Goal: Task Accomplishment & Management: Manage account settings

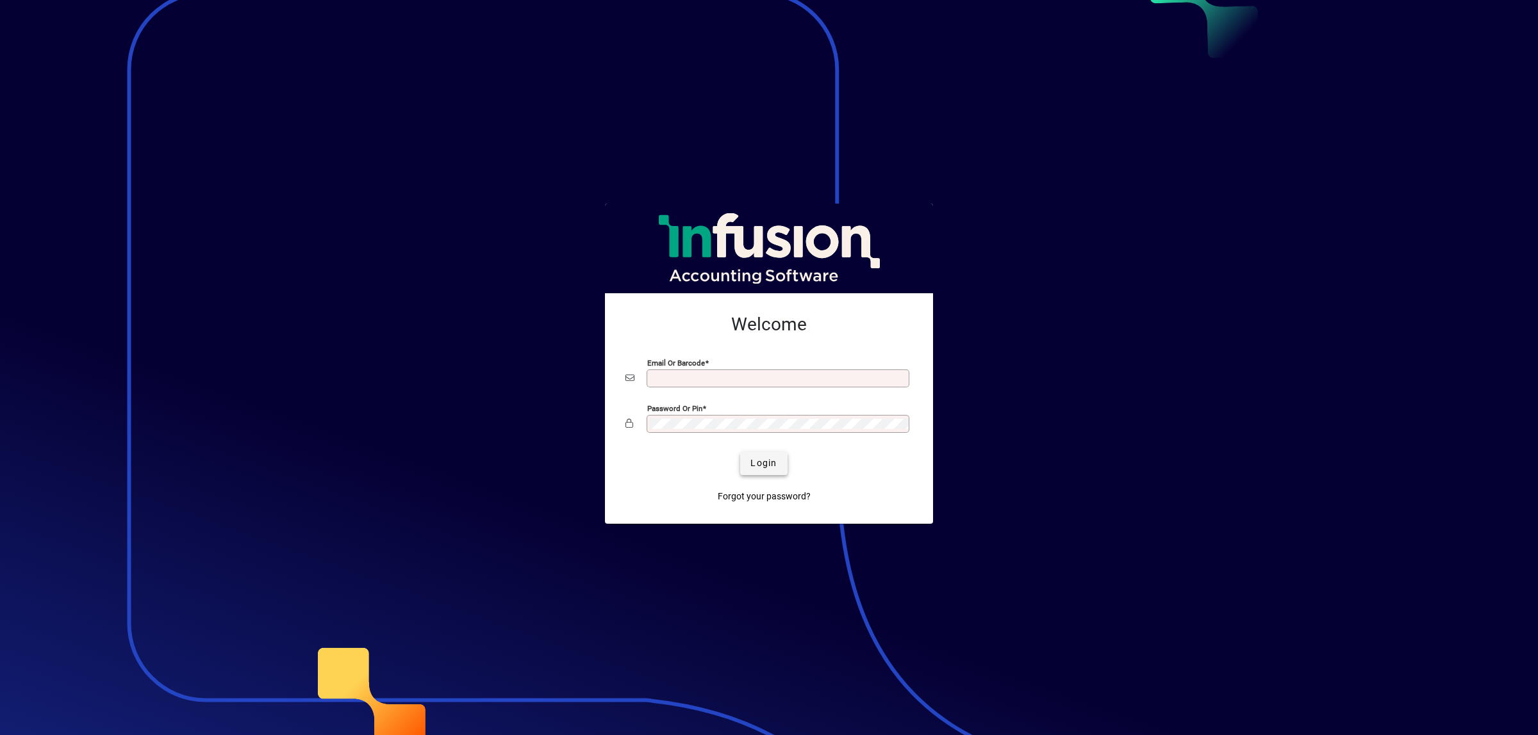
type input "**********"
click at [780, 466] on span "submit" at bounding box center [763, 463] width 47 height 31
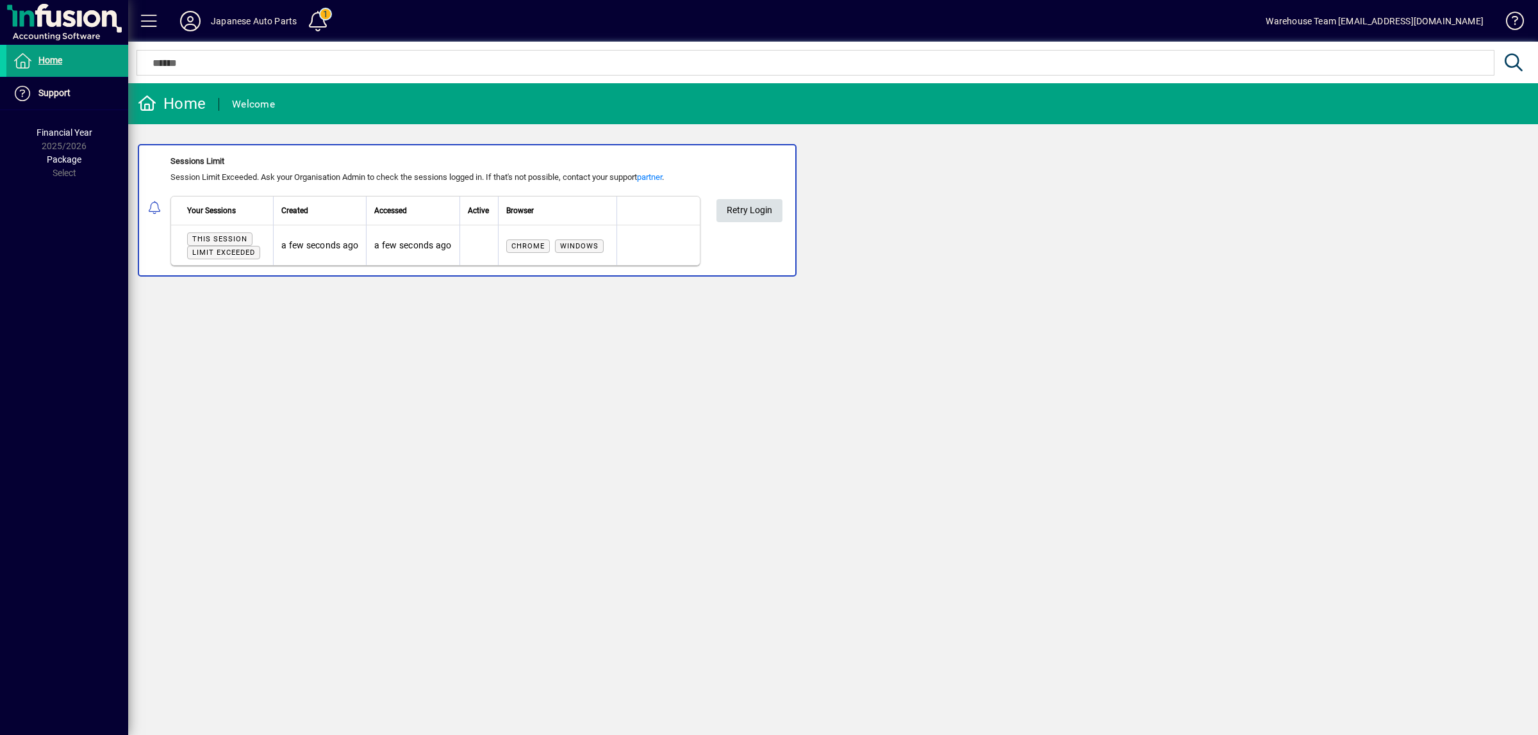
click at [764, 202] on span "Retry Login" at bounding box center [748, 210] width 45 height 21
